Goal: Transaction & Acquisition: Subscribe to service/newsletter

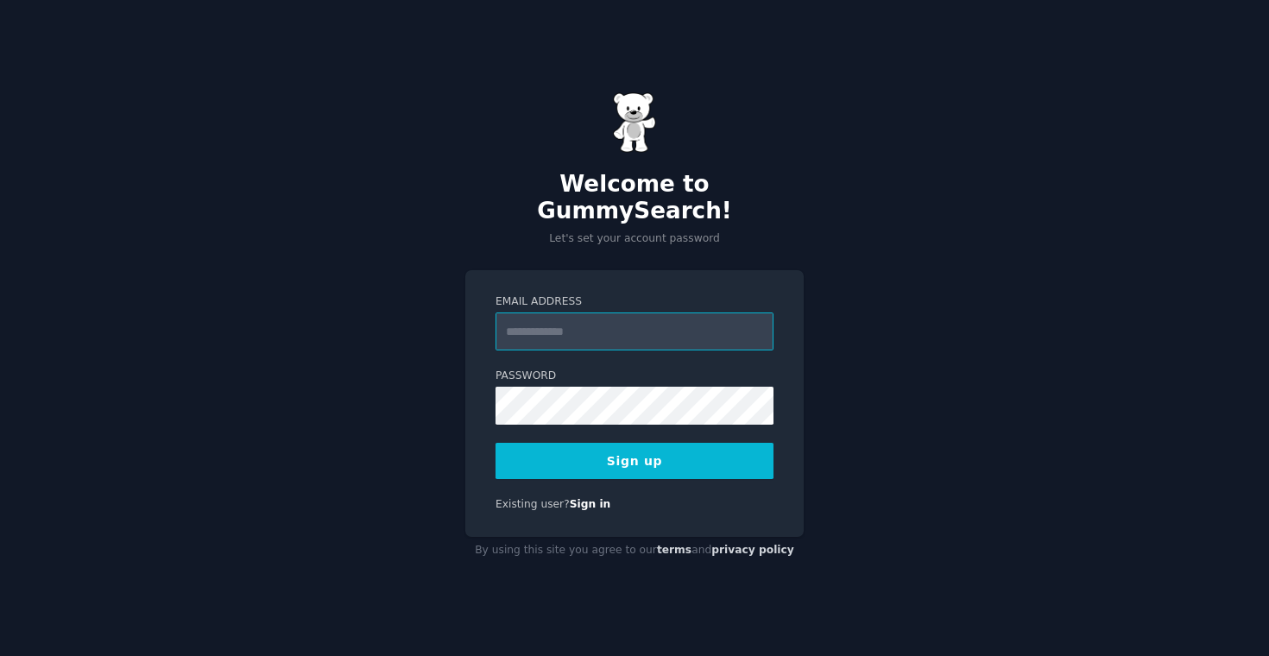
click at [599, 314] on input "Email Address" at bounding box center [634, 331] width 278 height 38
type input "**********"
click at [697, 451] on button "Sign up" at bounding box center [634, 461] width 278 height 36
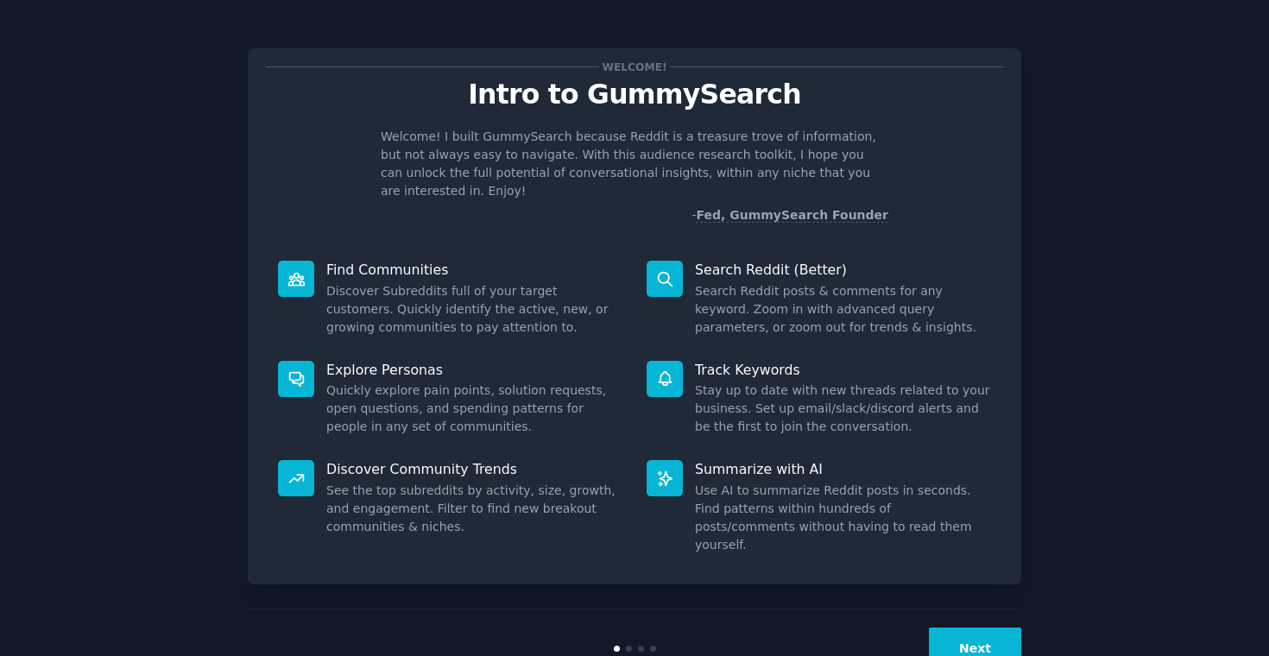
click at [964, 628] on button "Next" at bounding box center [975, 649] width 92 height 42
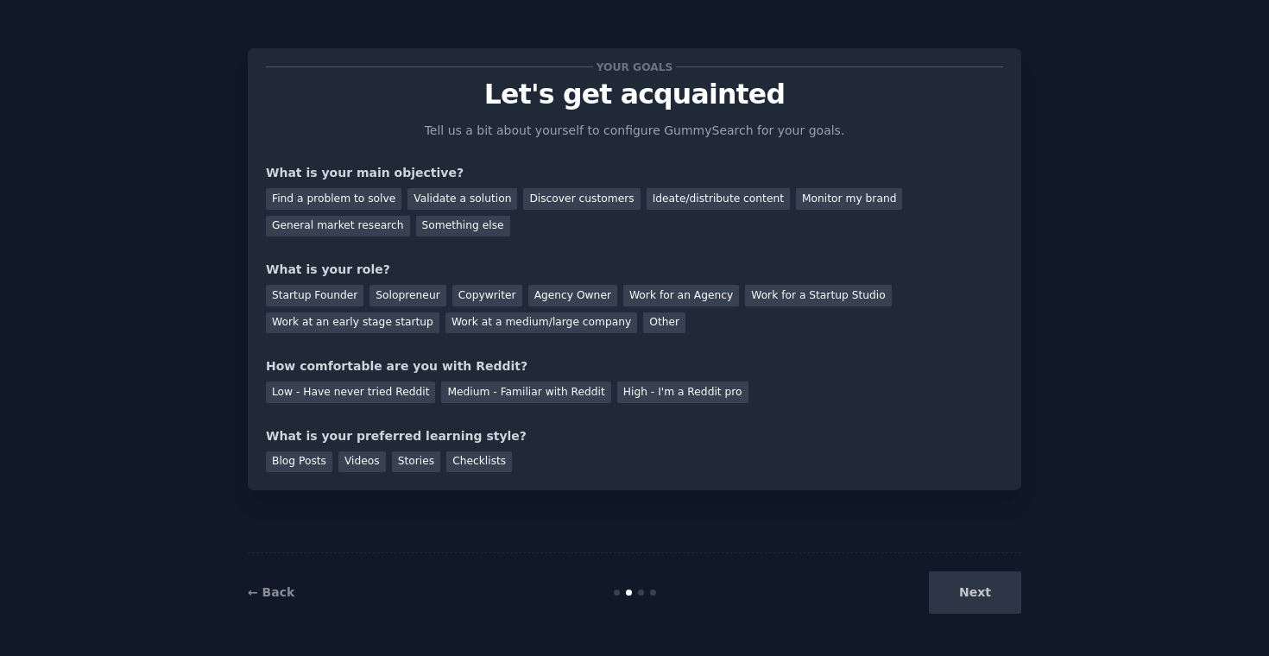
click at [970, 560] on div "← Back Next" at bounding box center [634, 591] width 773 height 79
click at [368, 200] on div "Find a problem to solve" at bounding box center [334, 199] width 136 height 22
click at [336, 295] on div "Startup Founder" at bounding box center [315, 296] width 98 height 22
click at [362, 463] on div "Videos" at bounding box center [361, 462] width 47 height 22
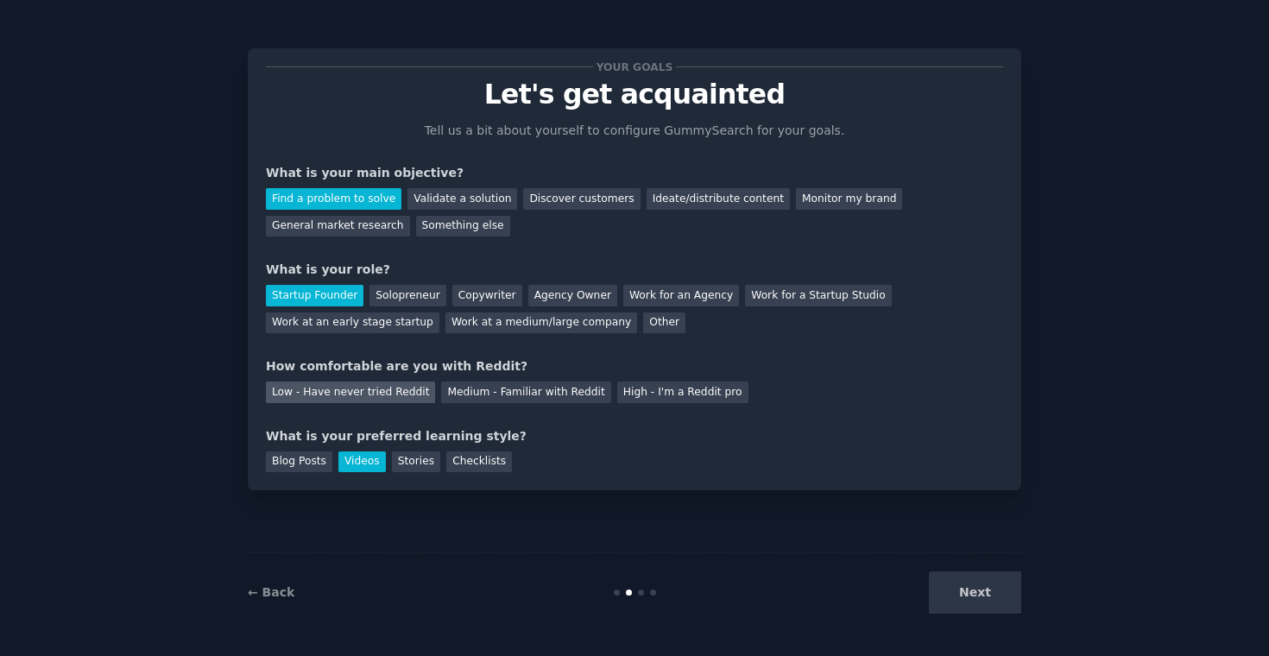
click at [366, 394] on div "Low - Have never tried Reddit" at bounding box center [350, 393] width 169 height 22
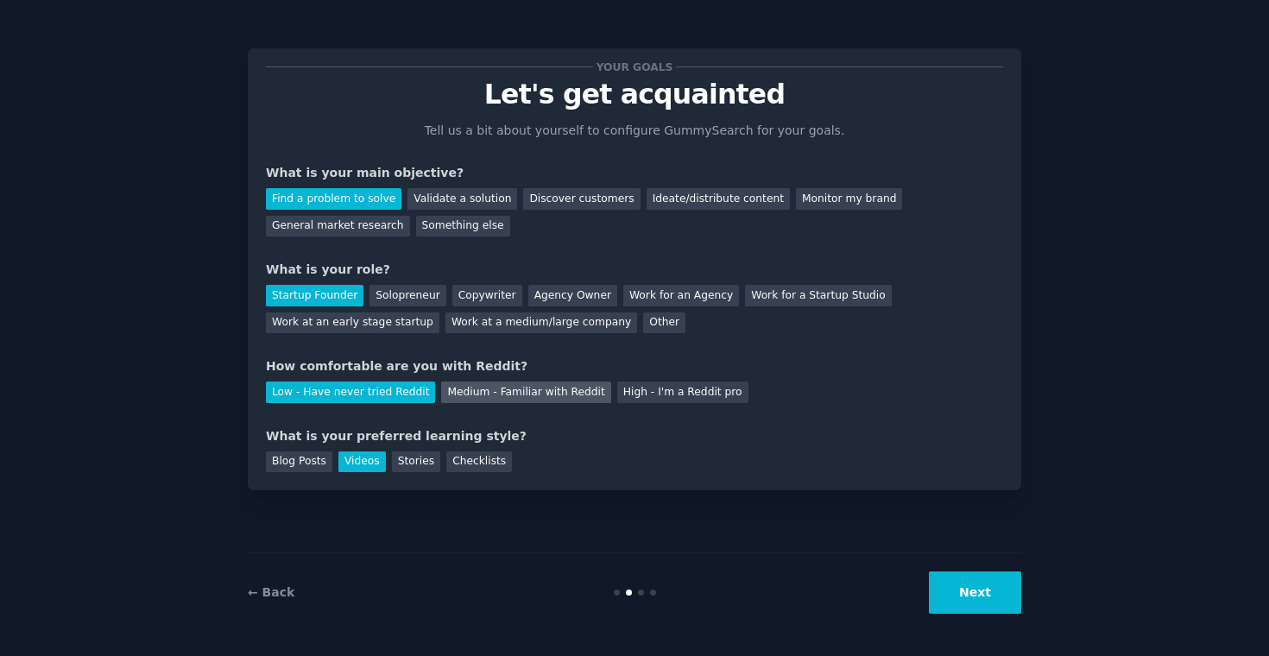
click at [492, 394] on div "Medium - Familiar with Reddit" at bounding box center [525, 393] width 169 height 22
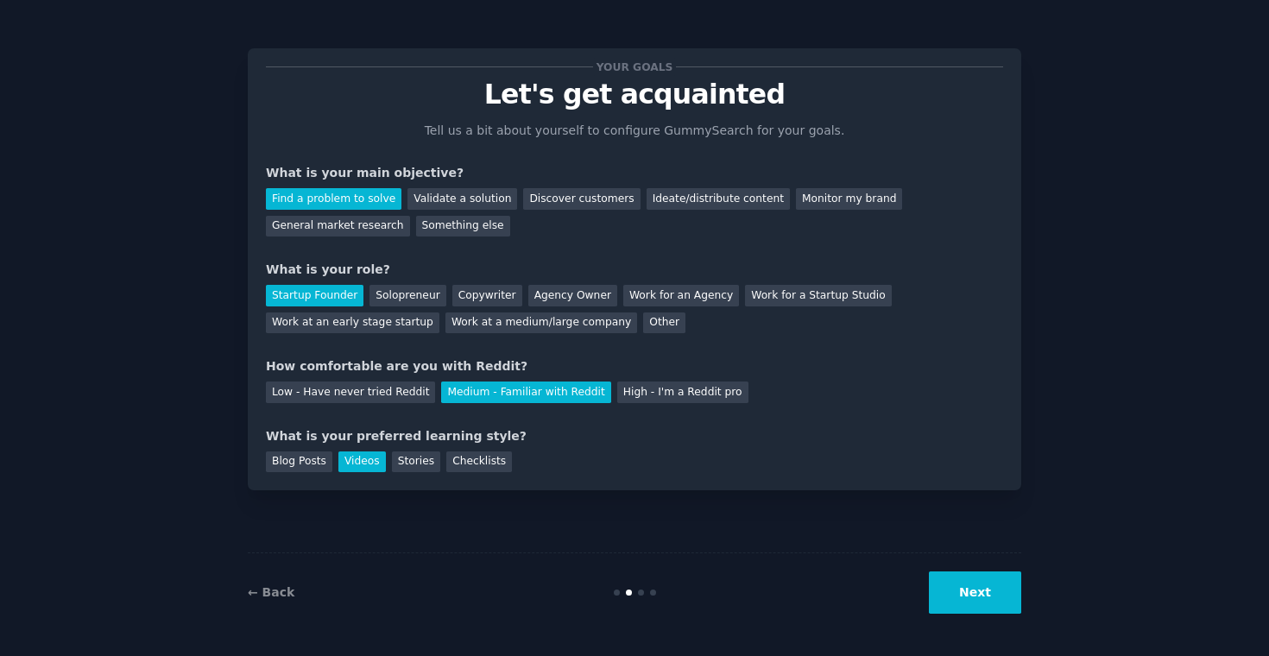
click at [1016, 610] on button "Next" at bounding box center [975, 592] width 92 height 42
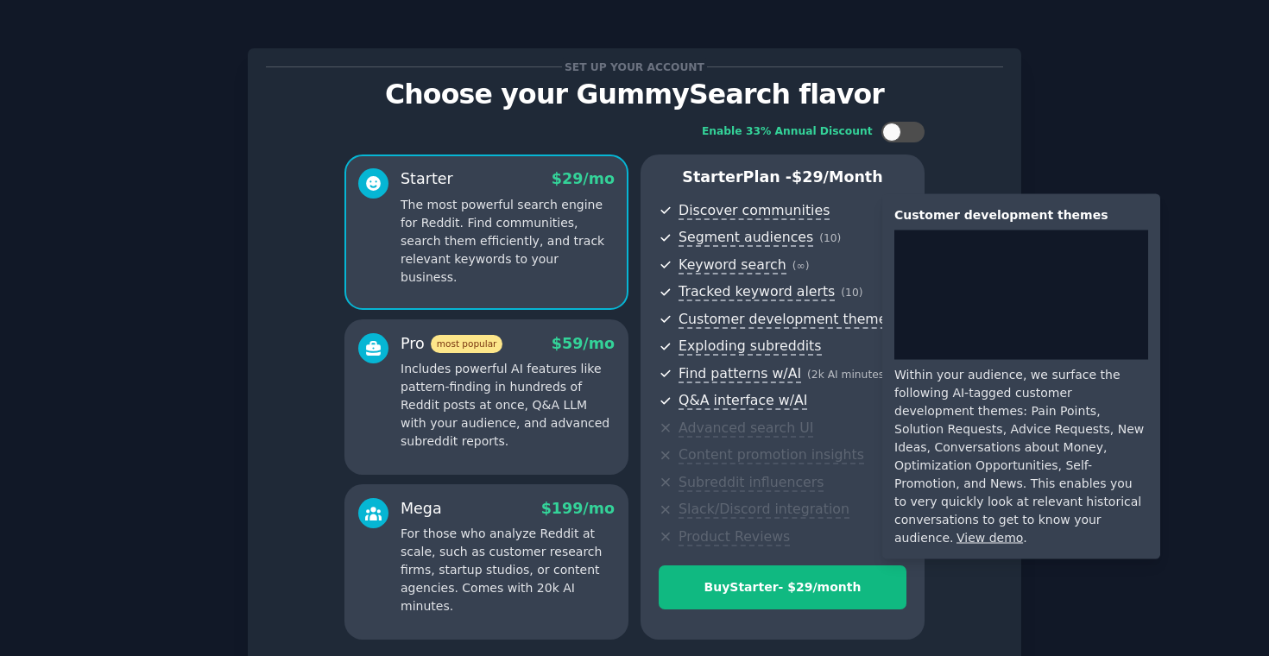
scroll to position [111, 0]
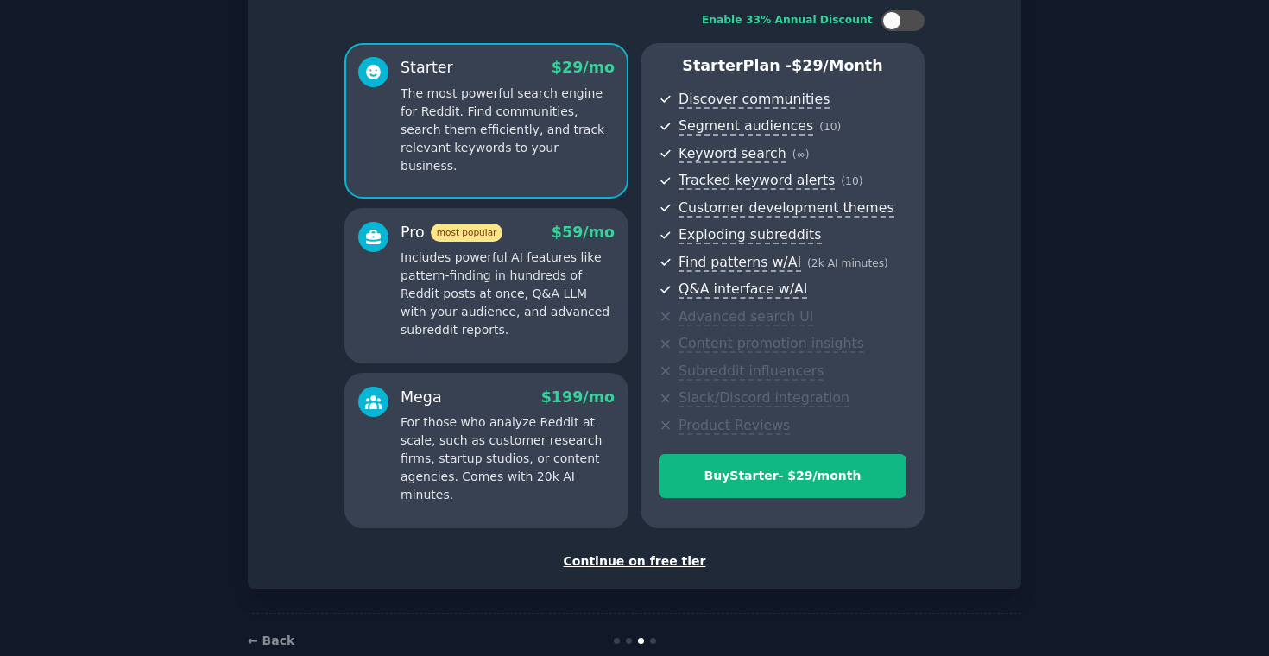
click at [670, 560] on div "Continue on free tier" at bounding box center [634, 561] width 737 height 18
